Goal: Task Accomplishment & Management: Manage account settings

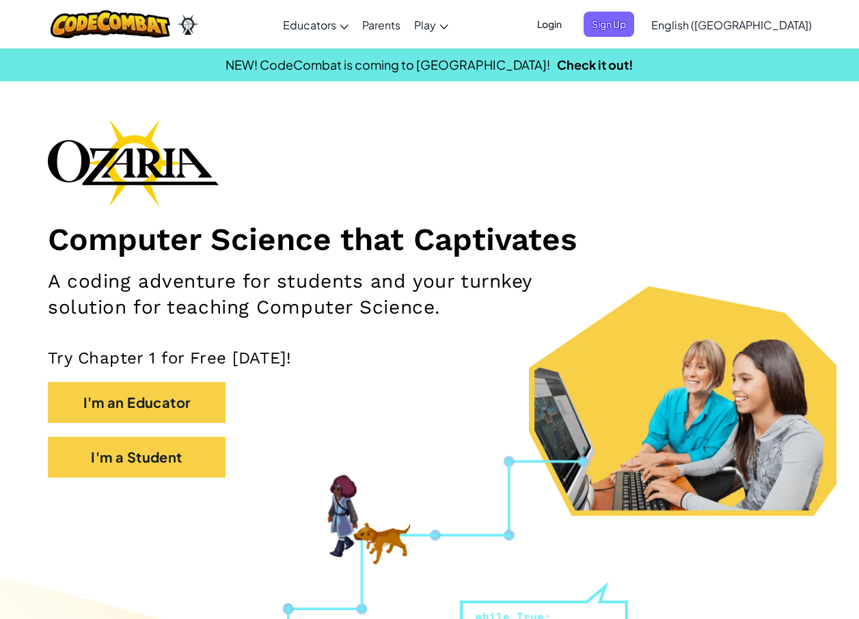
click at [570, 26] on span "Login" at bounding box center [549, 24] width 41 height 25
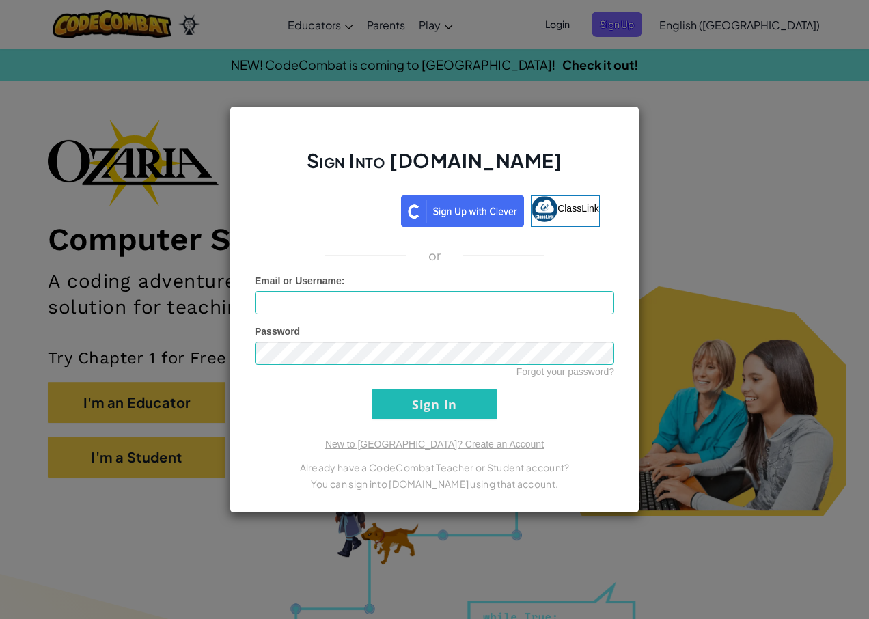
click at [327, 317] on form "Email or Username : Password Forgot your password? Sign In" at bounding box center [434, 347] width 359 height 146
click at [319, 305] on input "Email or Username :" at bounding box center [434, 302] width 359 height 23
type input "Zmob"
click at [359, 382] on form "Email or Username : Zmob Password Forgot your password? Sign In" at bounding box center [434, 347] width 359 height 146
click at [372, 389] on input "Sign In" at bounding box center [434, 404] width 124 height 31
